Goal: Check status: Check status

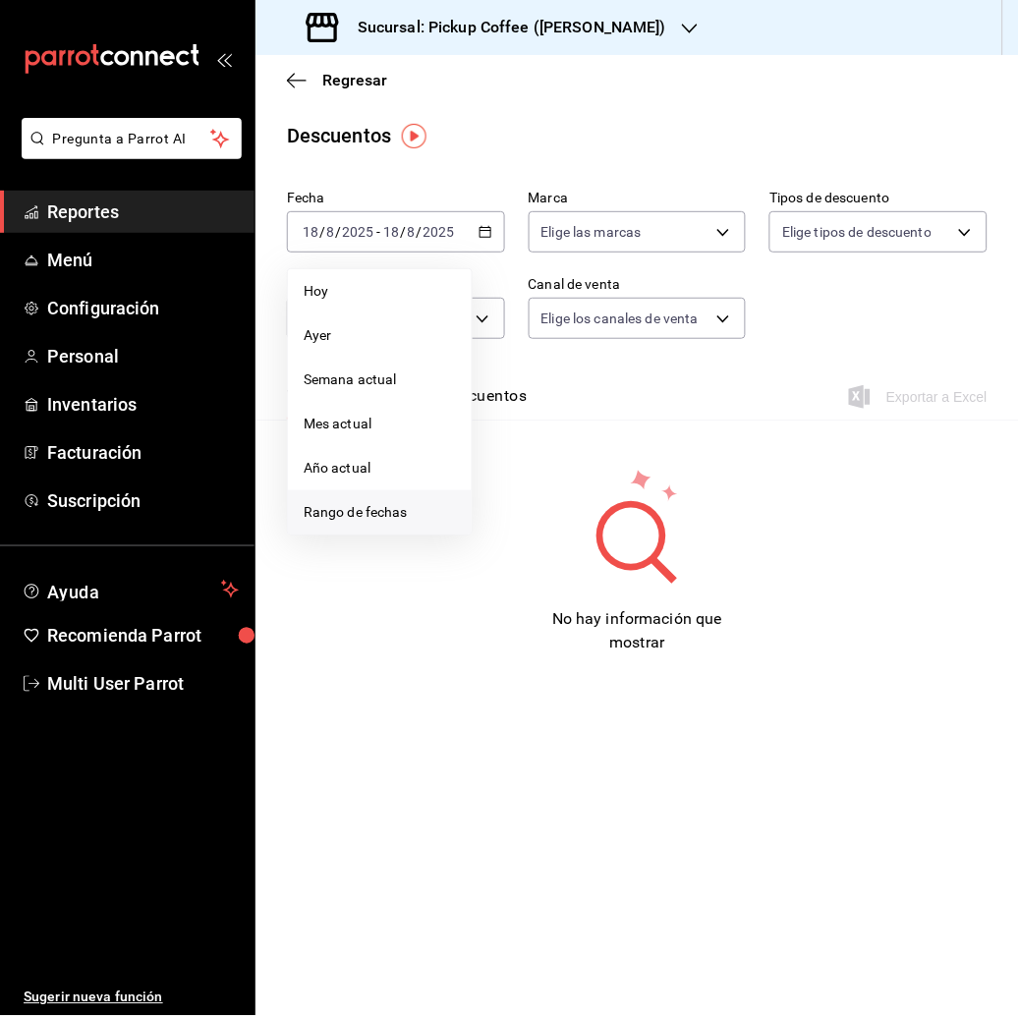
click at [375, 507] on span "Rango de fechas" at bounding box center [380, 512] width 152 height 21
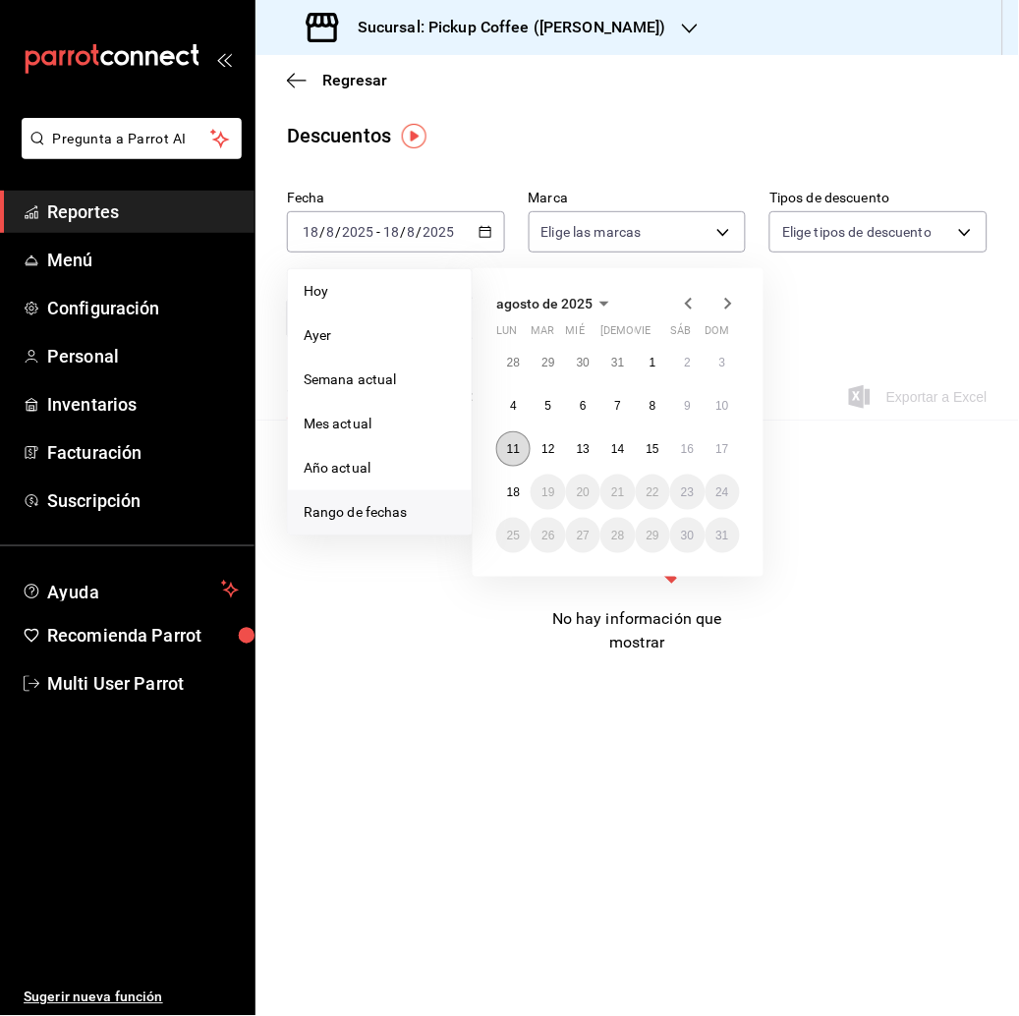
click at [519, 465] on button "11" at bounding box center [513, 448] width 34 height 35
click at [711, 451] on button "17" at bounding box center [723, 448] width 34 height 35
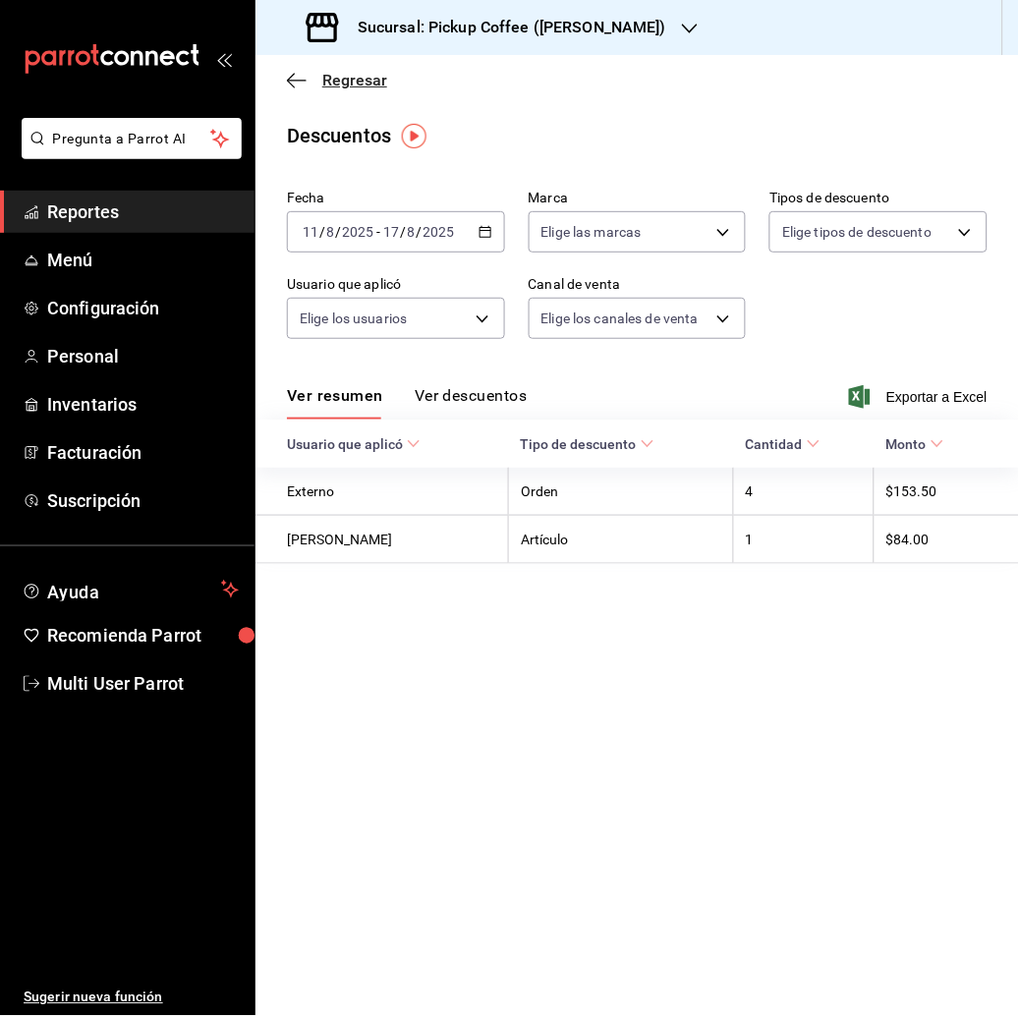
click at [350, 72] on span "Regresar" at bounding box center [354, 80] width 65 height 19
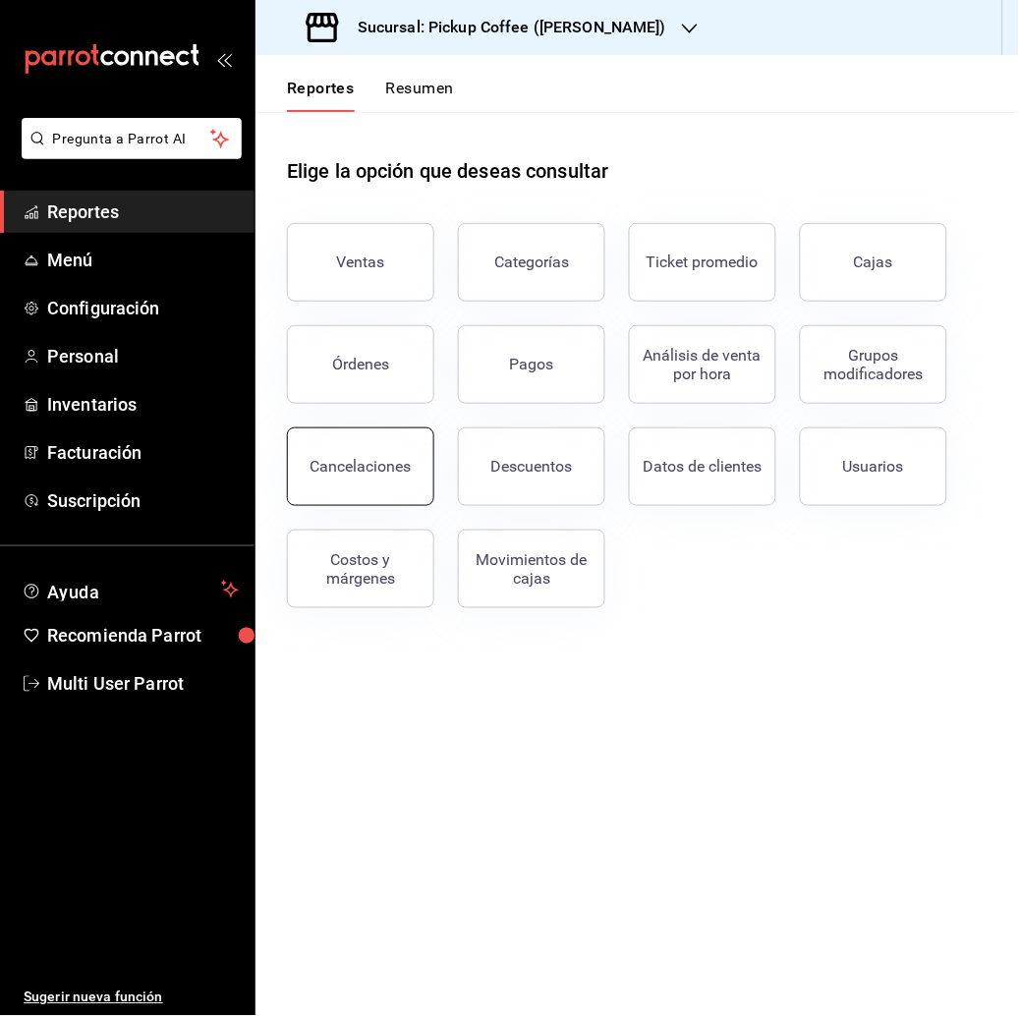
click at [386, 482] on button "Cancelaciones" at bounding box center [360, 466] width 147 height 79
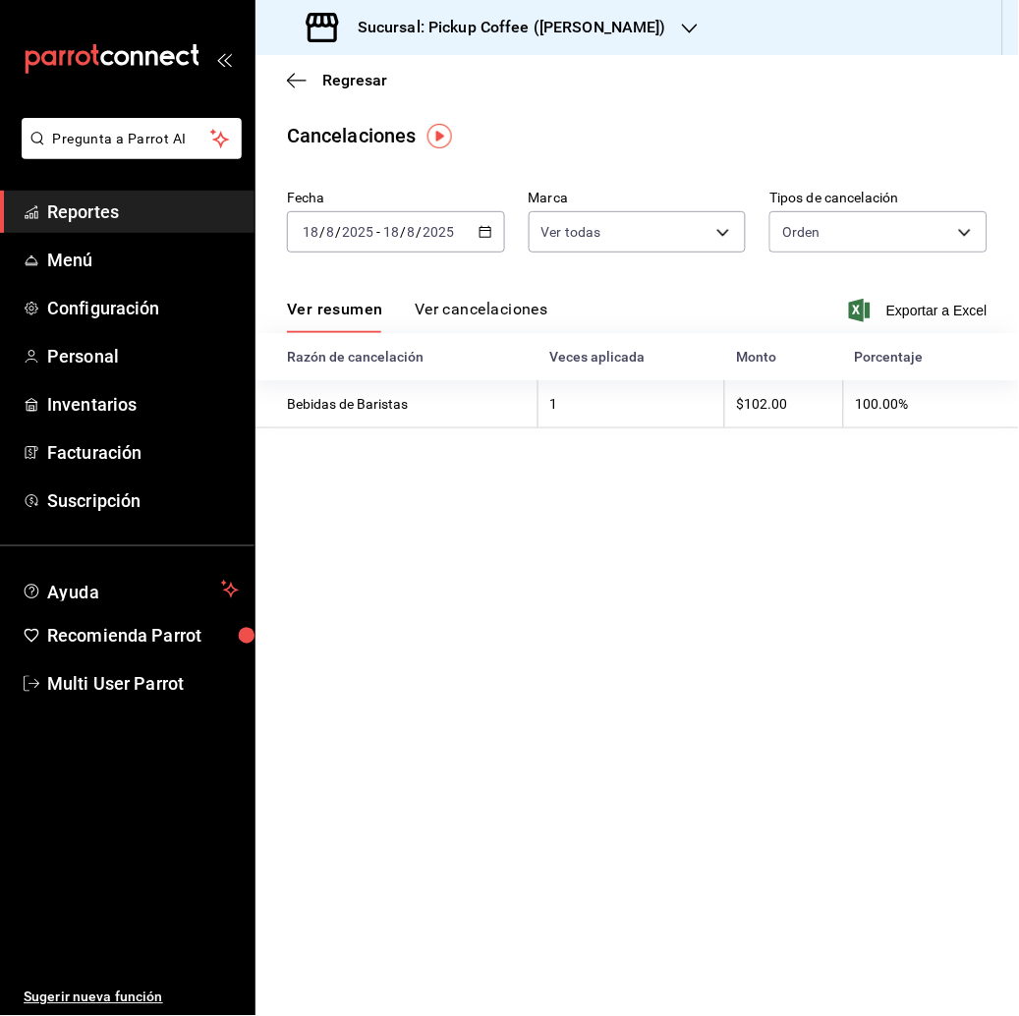
click at [423, 237] on input "2025" at bounding box center [439, 232] width 33 height 16
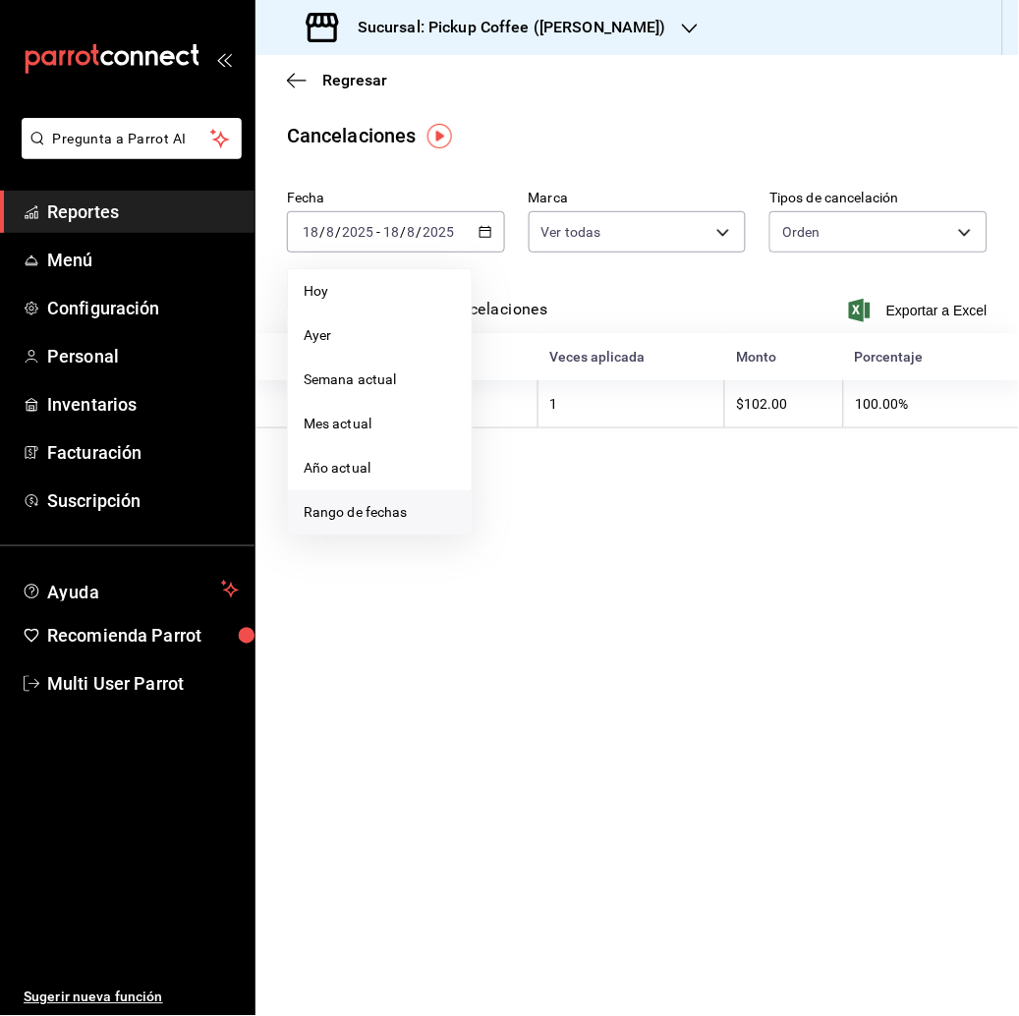
click at [406, 517] on span "Rango de fechas" at bounding box center [380, 512] width 152 height 21
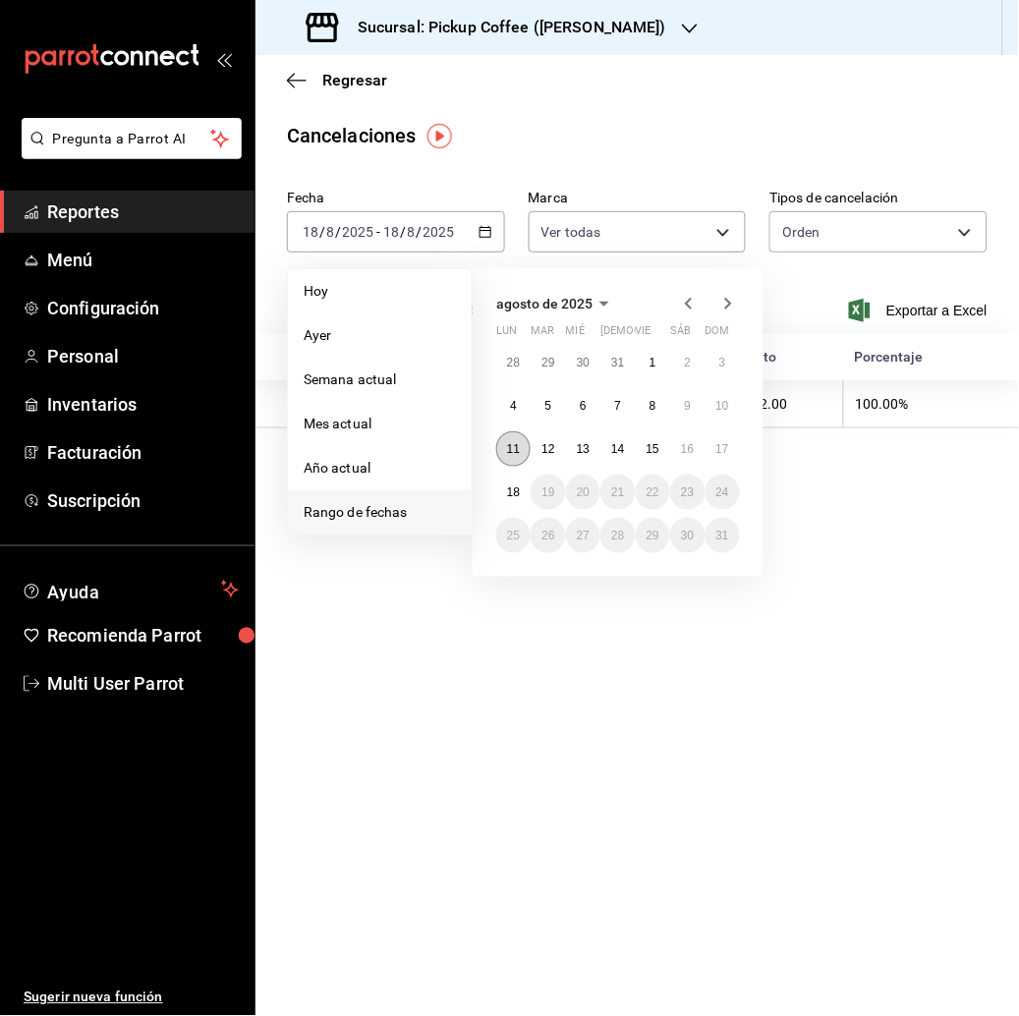
click at [517, 458] on button "11" at bounding box center [513, 448] width 34 height 35
click at [723, 447] on abbr "17" at bounding box center [722, 449] width 13 height 14
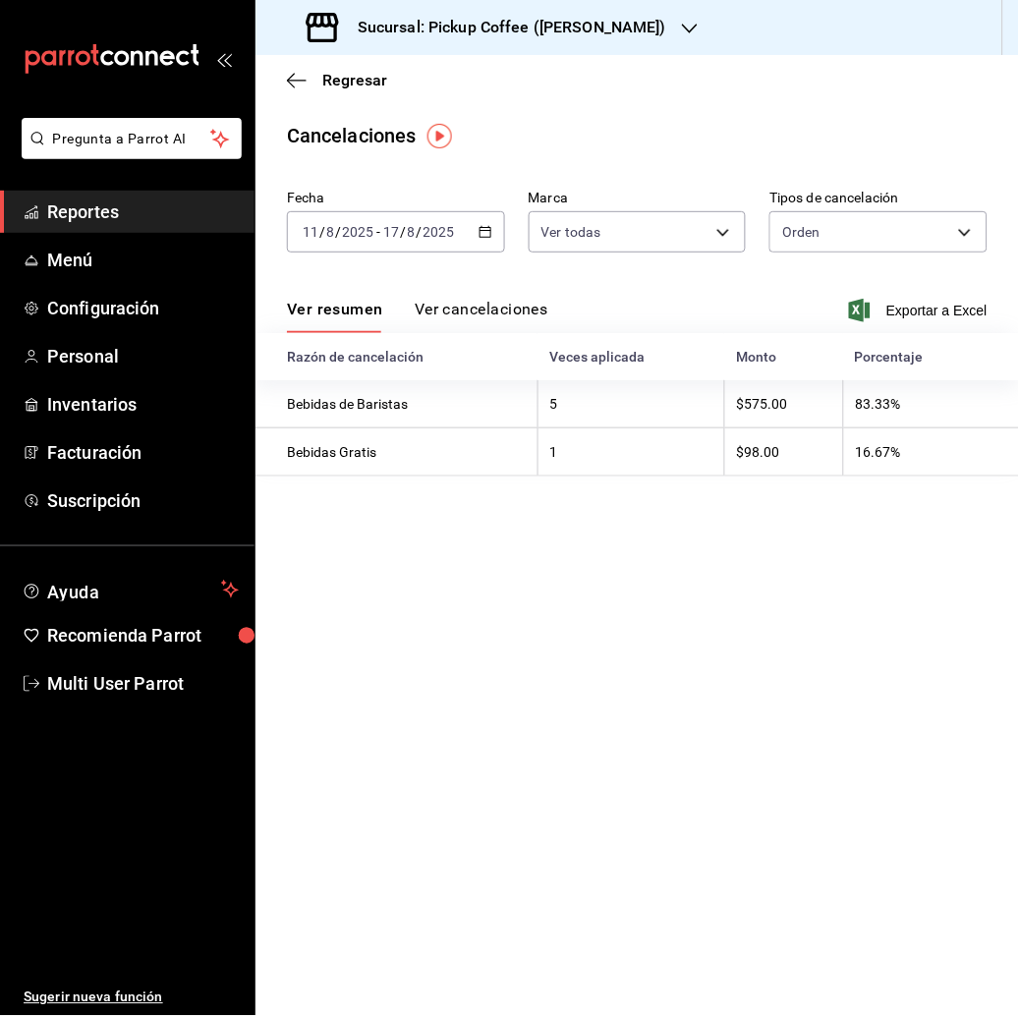
click at [122, 201] on span "Reportes" at bounding box center [143, 212] width 192 height 27
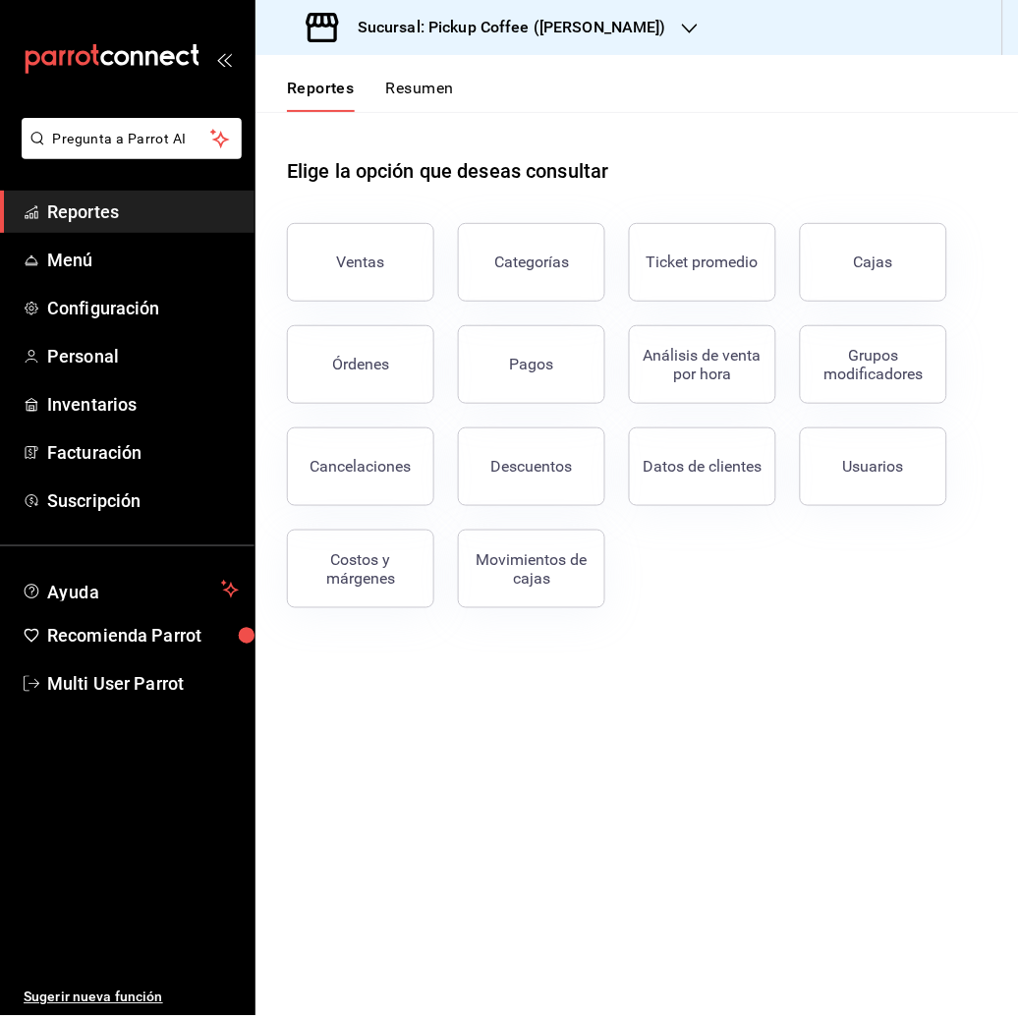
click at [446, 80] on button "Resumen" at bounding box center [420, 95] width 68 height 33
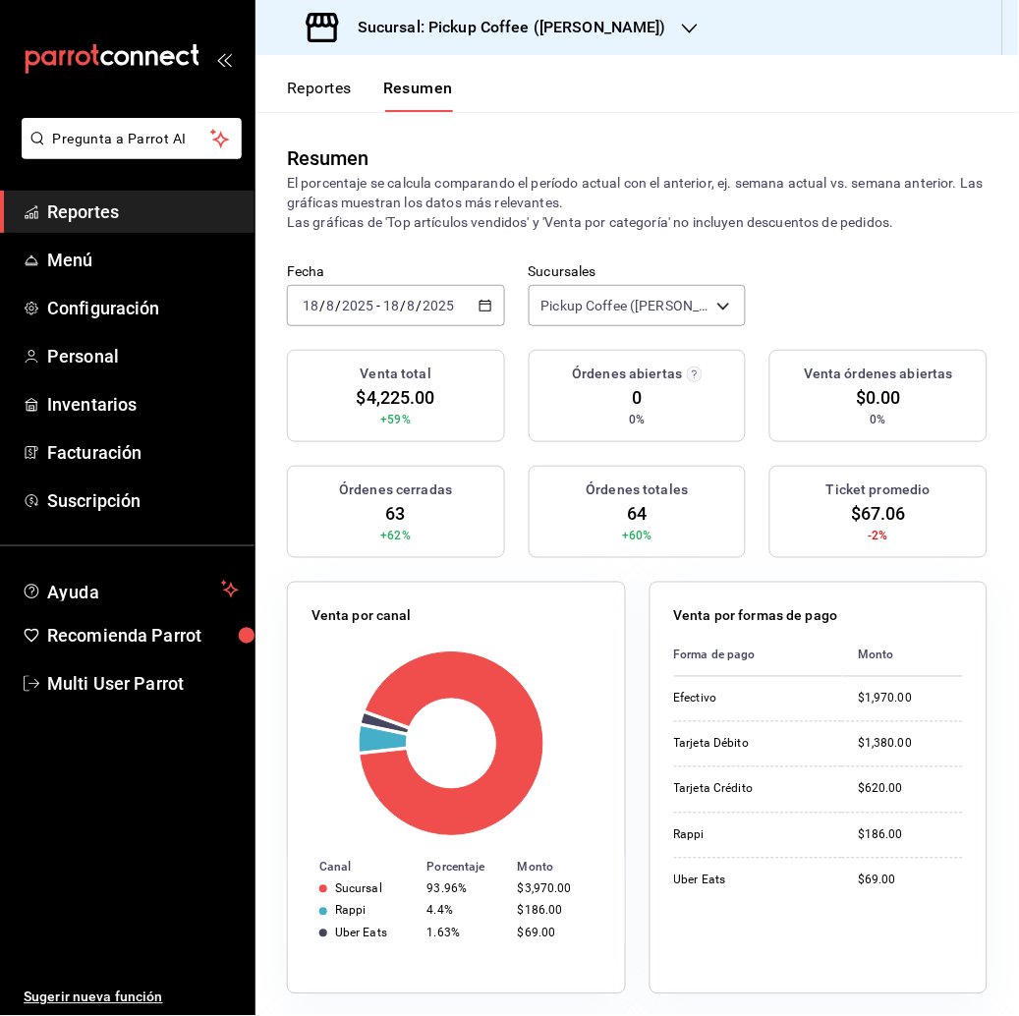
click at [373, 300] on input "2025" at bounding box center [357, 306] width 33 height 16
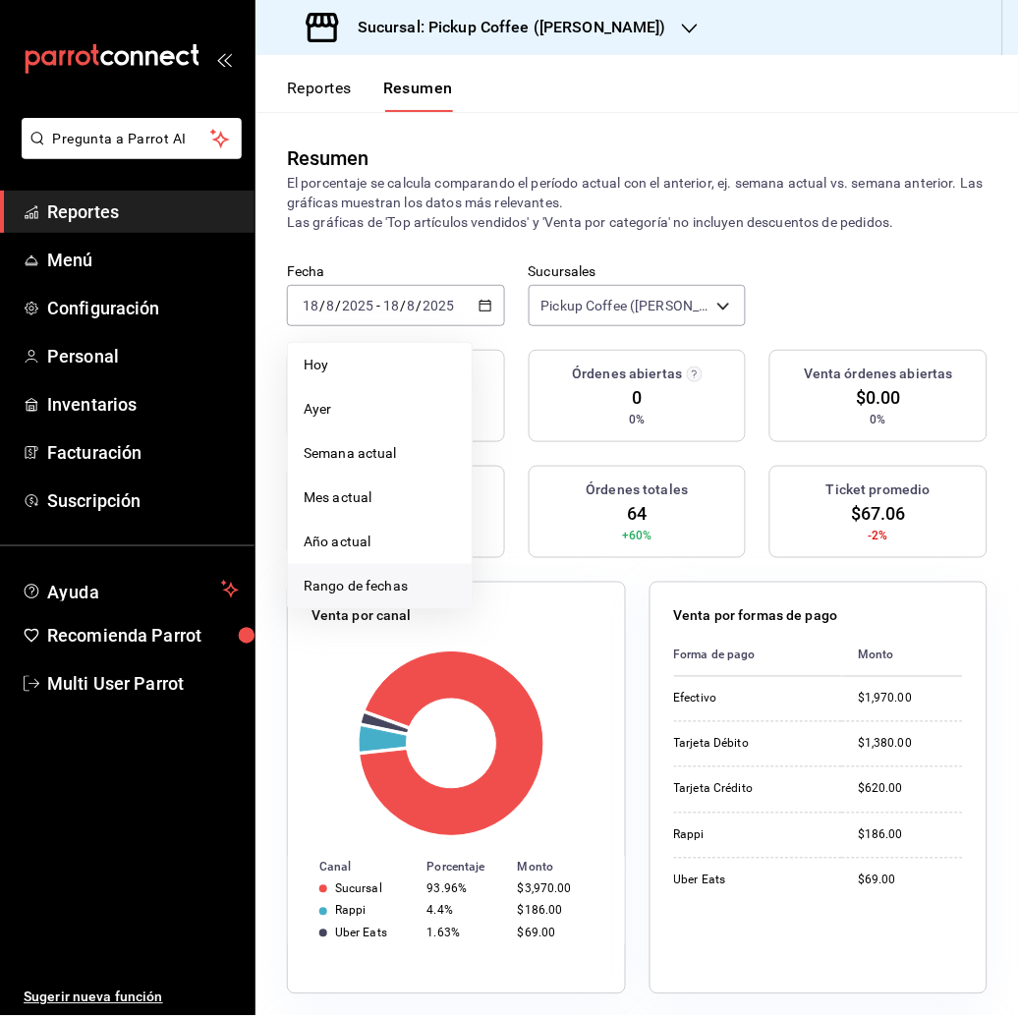
click at [366, 574] on li "Rango de fechas" at bounding box center [380, 586] width 184 height 44
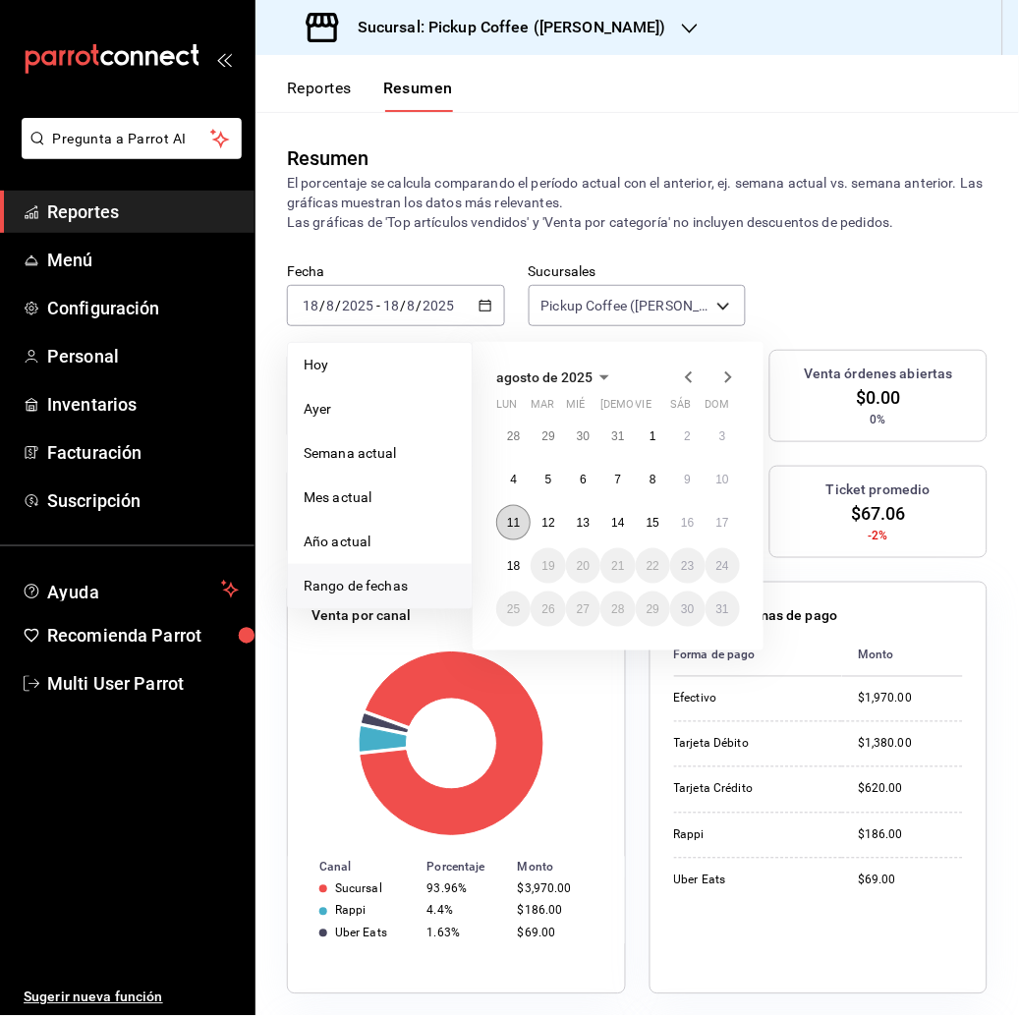
click at [517, 515] on button "11" at bounding box center [513, 522] width 34 height 35
click at [724, 520] on abbr "17" at bounding box center [722, 523] width 13 height 14
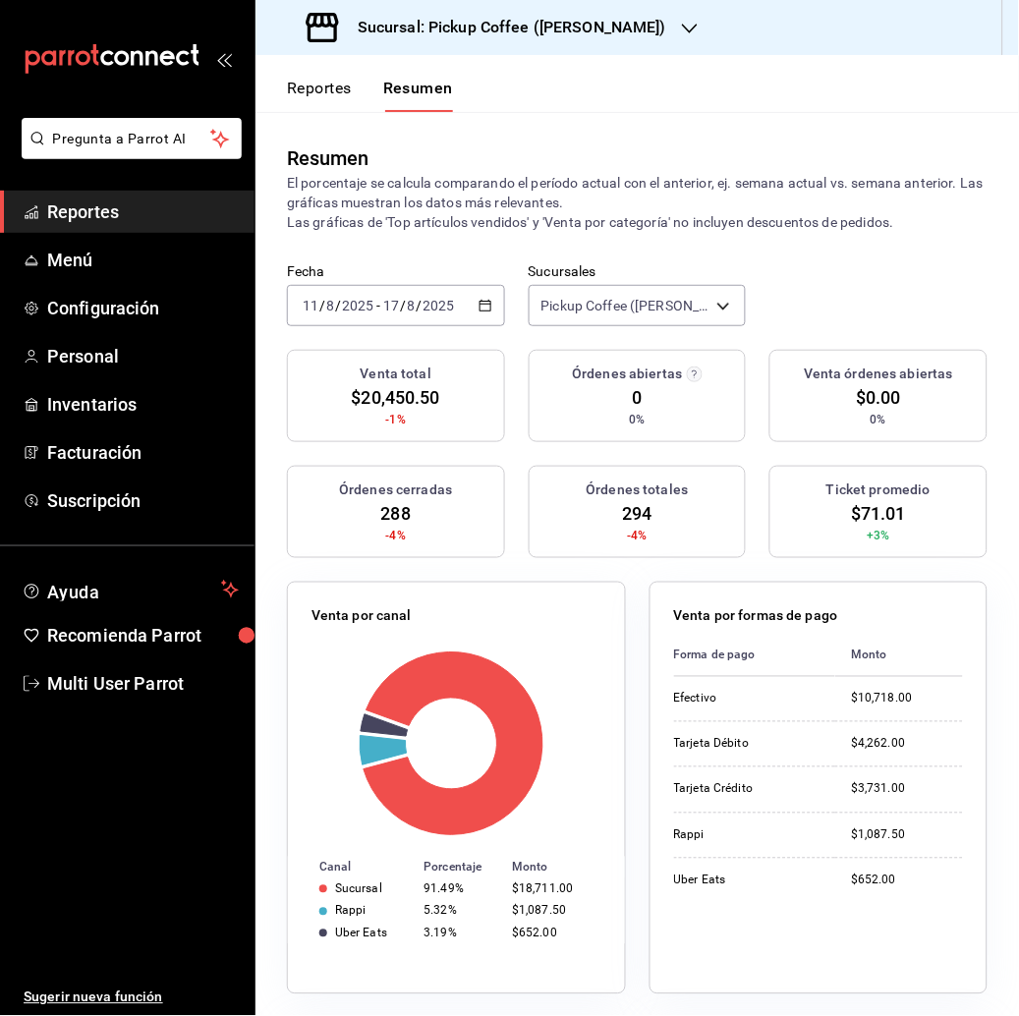
click at [324, 91] on button "Reportes" at bounding box center [319, 95] width 65 height 33
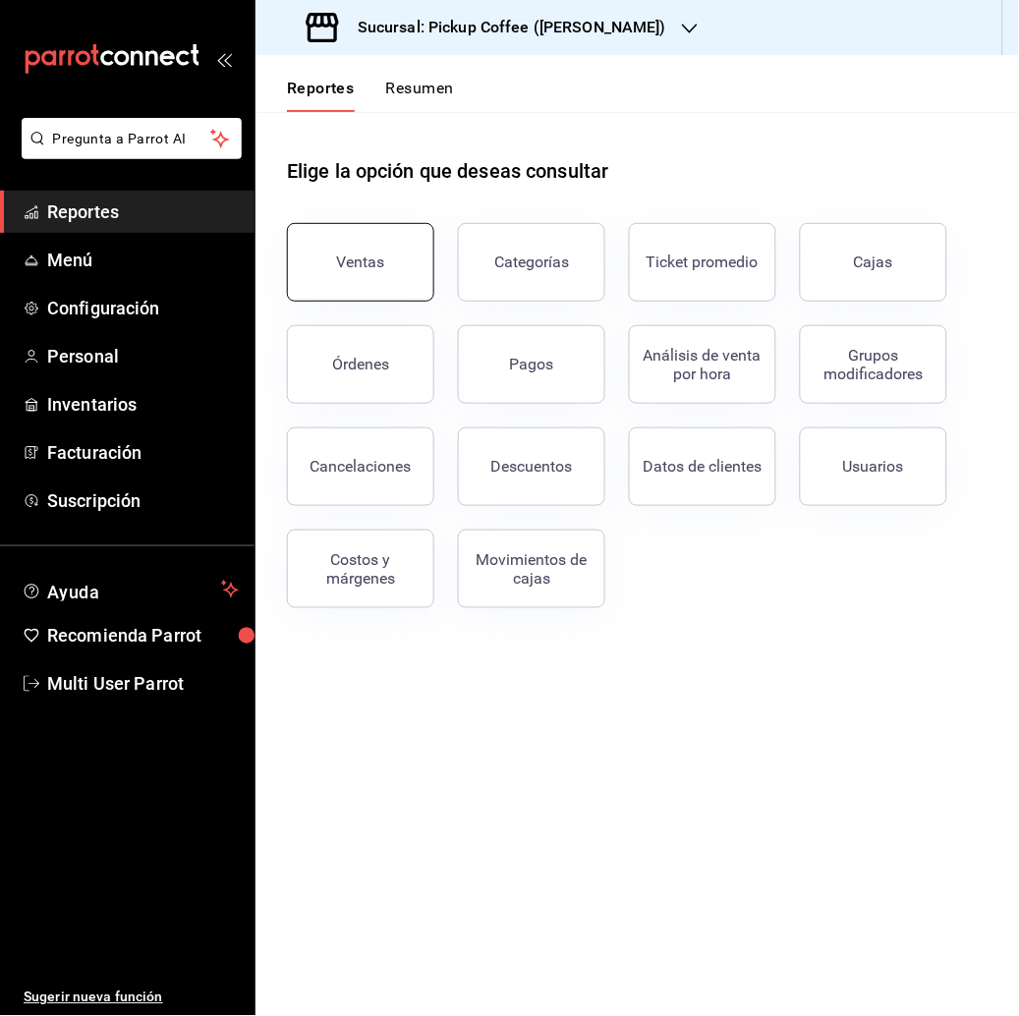
click at [352, 269] on div "Ventas" at bounding box center [361, 262] width 48 height 19
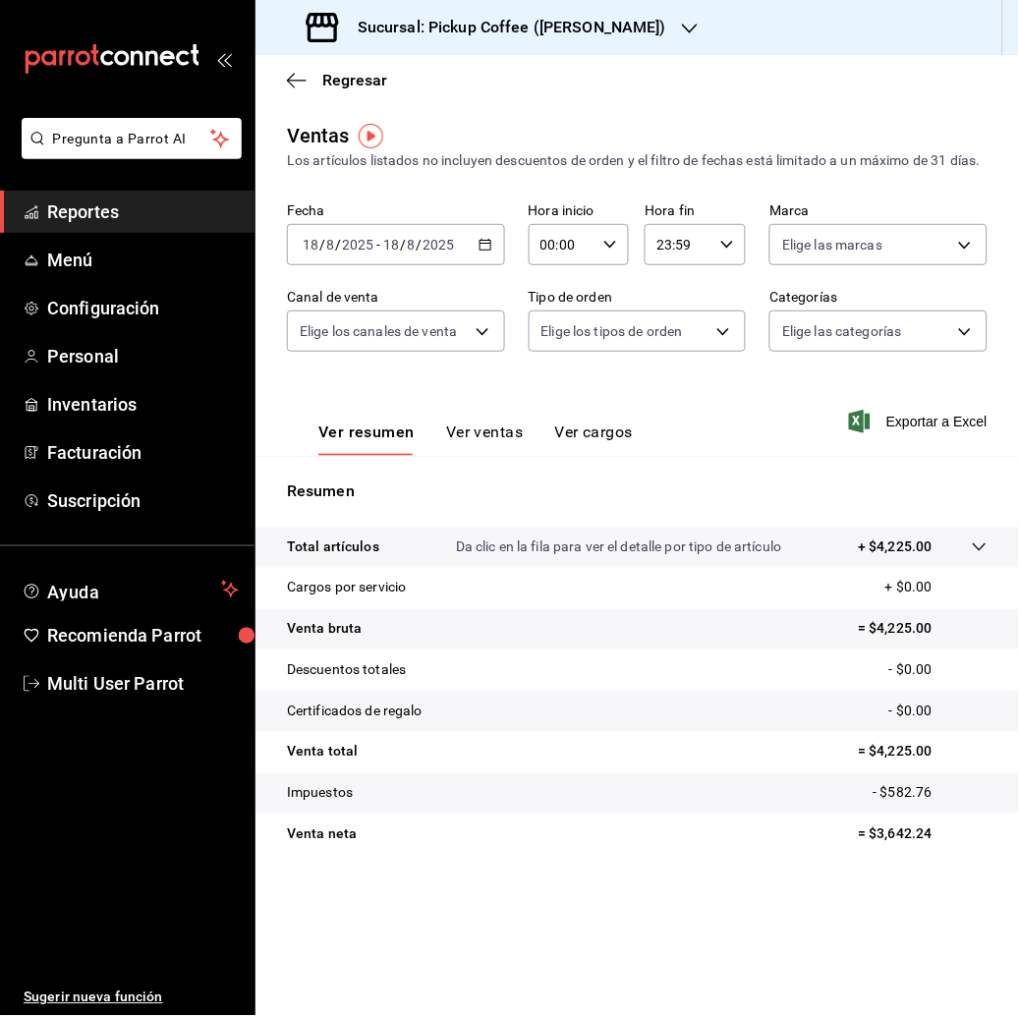
click at [413, 253] on input "8" at bounding box center [412, 245] width 10 height 16
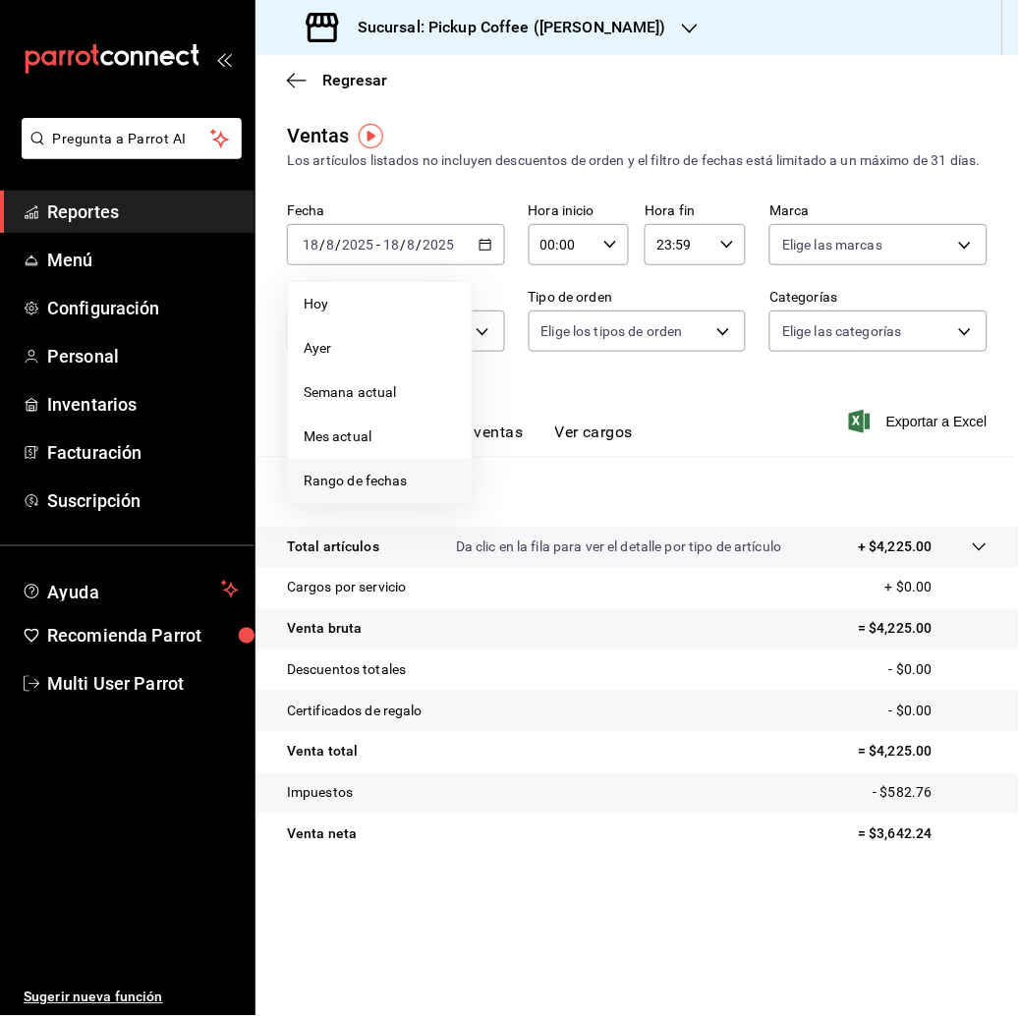
click at [367, 491] on span "Rango de fechas" at bounding box center [380, 481] width 152 height 21
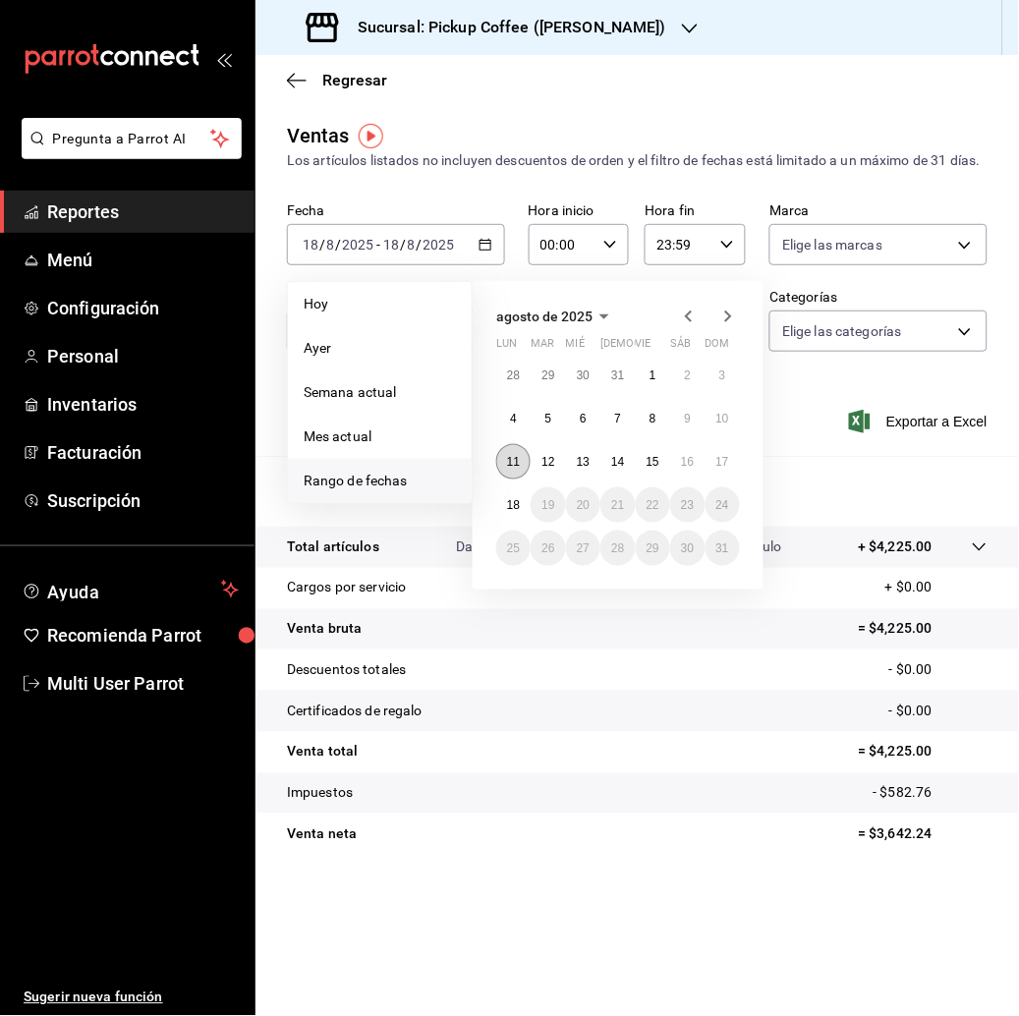
click at [501, 479] on button "11" at bounding box center [513, 461] width 34 height 35
click at [718, 469] on abbr "17" at bounding box center [722, 462] width 13 height 14
